Goal: Find contact information: Find contact information

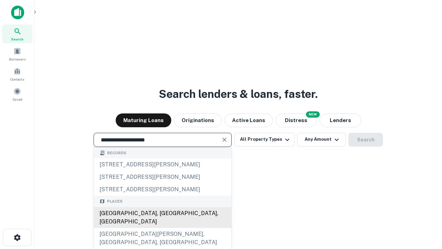
click at [162, 227] on div "Santa Monica, CA, USA" at bounding box center [162, 217] width 137 height 21
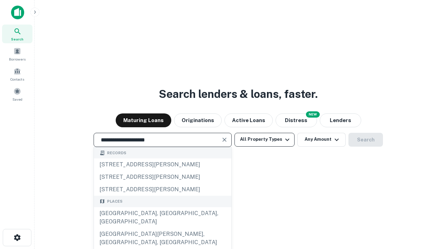
type input "**********"
click at [264, 139] on button "All Property Types" at bounding box center [264, 140] width 60 height 14
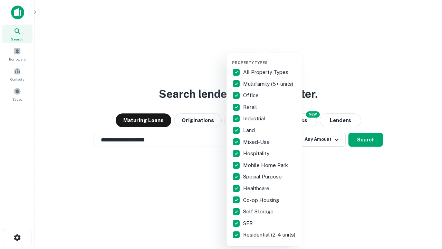
click at [270, 58] on button "button" at bounding box center [270, 58] width 76 height 0
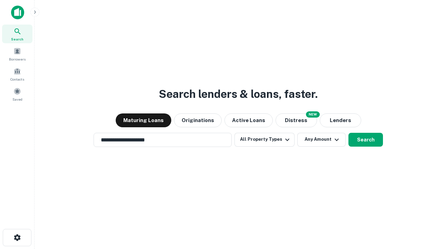
scroll to position [11, 0]
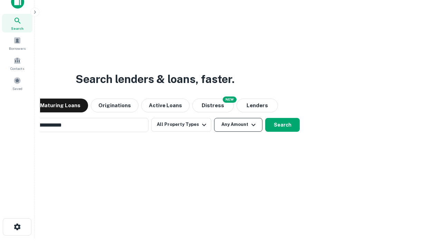
click at [214, 118] on button "Any Amount" at bounding box center [238, 125] width 48 height 14
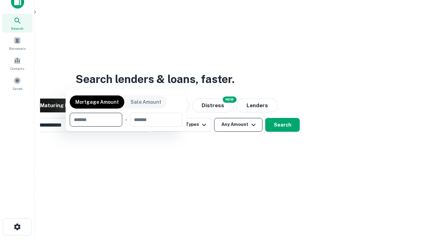
scroll to position [11, 0]
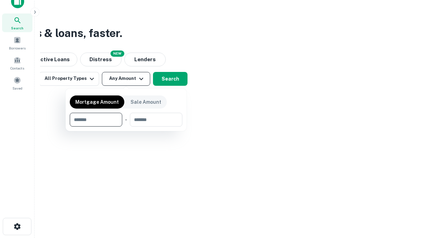
type input "*******"
click at [126, 126] on button "button" at bounding box center [126, 126] width 113 height 0
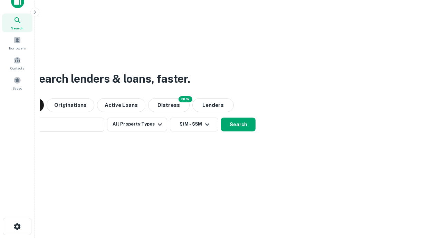
scroll to position [11, 0]
click at [221, 118] on button "Search" at bounding box center [238, 125] width 35 height 14
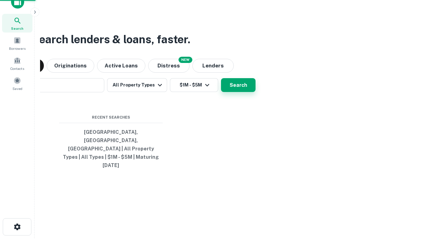
scroll to position [11, 0]
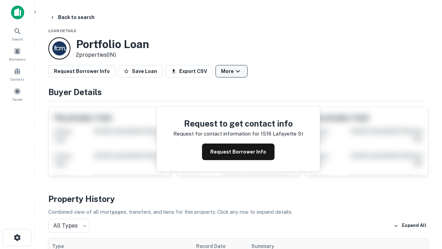
click at [231, 71] on button "More" at bounding box center [231, 71] width 32 height 12
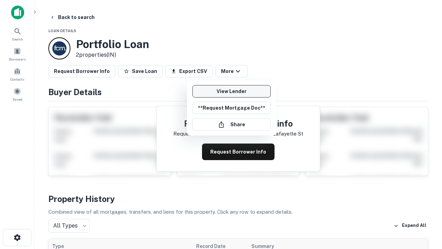
click at [231, 91] on link "View Lender" at bounding box center [231, 91] width 78 height 12
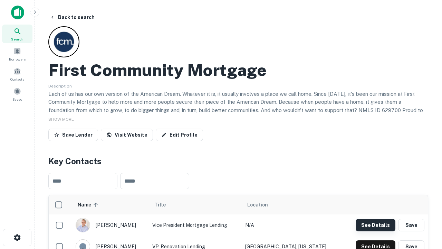
click at [375, 224] on button "See Details" at bounding box center [376, 225] width 40 height 12
click at [17, 237] on icon "button" at bounding box center [17, 237] width 8 height 8
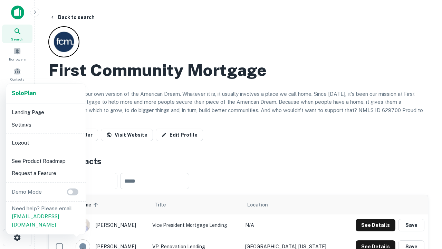
click at [46, 142] on li "Logout" at bounding box center [46, 142] width 74 height 12
